Goal: Find contact information: Find contact information

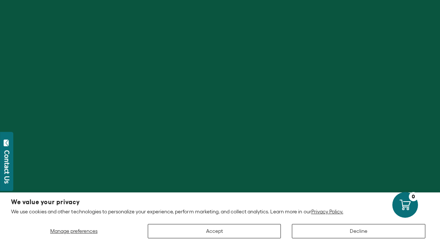
scroll to position [47, 0]
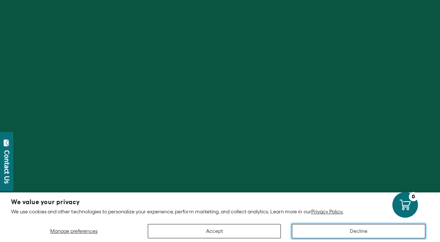
click at [322, 233] on button "Decline" at bounding box center [358, 231] width 133 height 14
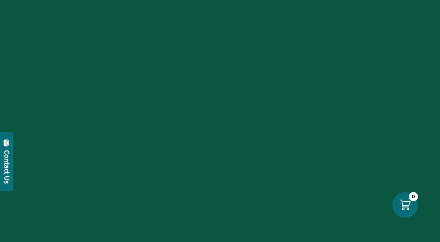
scroll to position [0, 0]
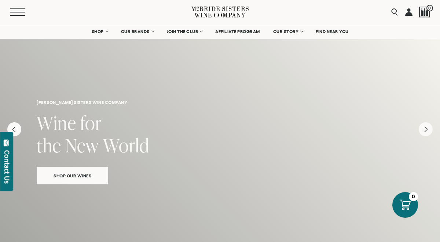
click at [13, 15] on span "Mobile Menu Trigger" at bounding box center [17, 15] width 15 height 1
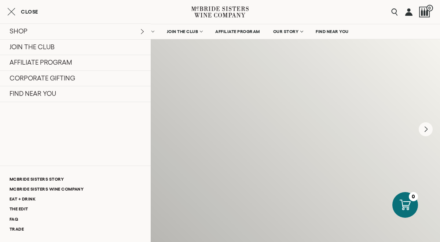
click at [144, 12] on div "Close" at bounding box center [75, 11] width 151 height 9
click at [316, 14] on div "Menu Search 0" at bounding box center [220, 12] width 440 height 24
click at [12, 11] on icon "Close cart" at bounding box center [11, 11] width 8 height 9
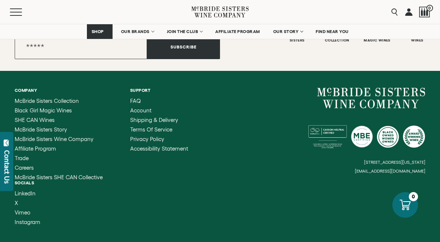
scroll to position [2970, 0]
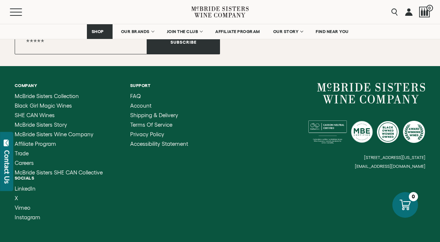
drag, startPoint x: 361, startPoint y: 155, endPoint x: 407, endPoint y: 155, distance: 46.2
click at [407, 163] on small "[EMAIL_ADDRESS][DOMAIN_NAME]" at bounding box center [390, 165] width 70 height 5
click at [372, 163] on small "[EMAIL_ADDRESS][DOMAIN_NAME]" at bounding box center [390, 165] width 70 height 5
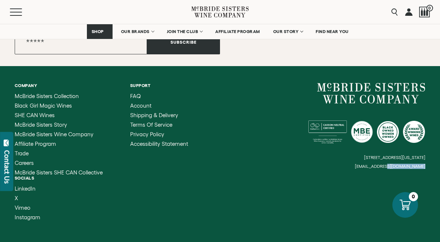
drag, startPoint x: 372, startPoint y: 155, endPoint x: 382, endPoint y: 155, distance: 9.2
click at [382, 163] on small "[EMAIL_ADDRESS][DOMAIN_NAME]" at bounding box center [390, 165] width 70 height 5
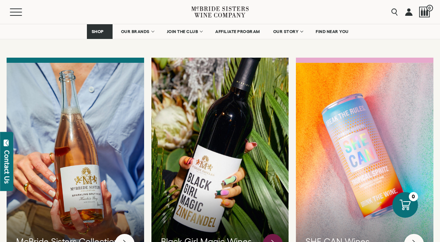
scroll to position [1863, 0]
